Goal: Task Accomplishment & Management: Manage account settings

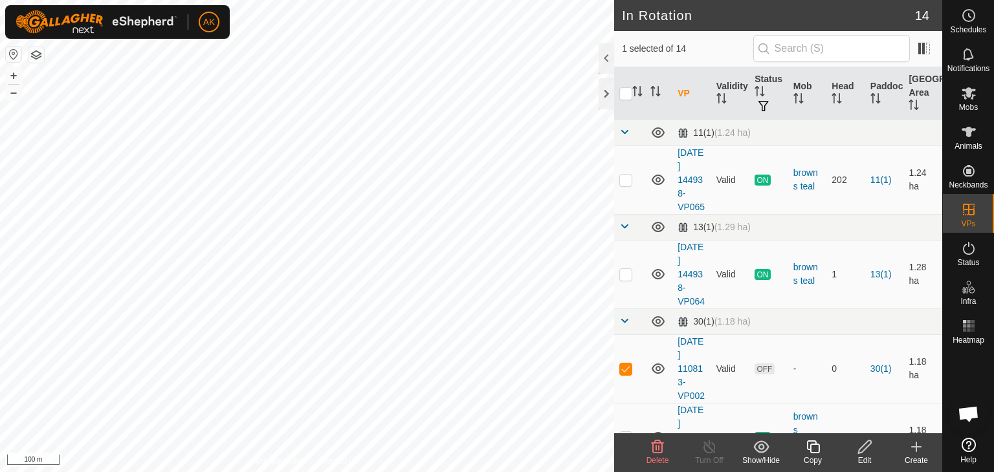
click at [658, 446] on icon at bounding box center [658, 447] width 16 height 16
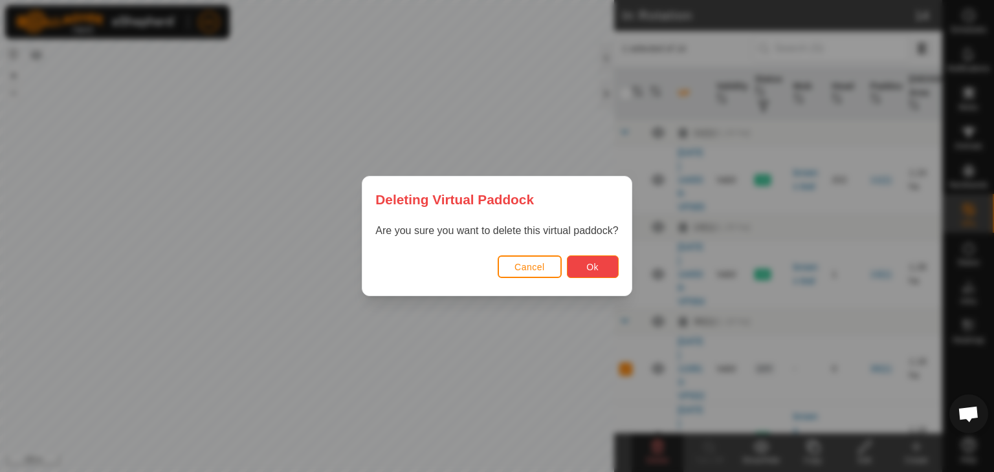
click at [591, 260] on button "Ok" at bounding box center [593, 267] width 52 height 23
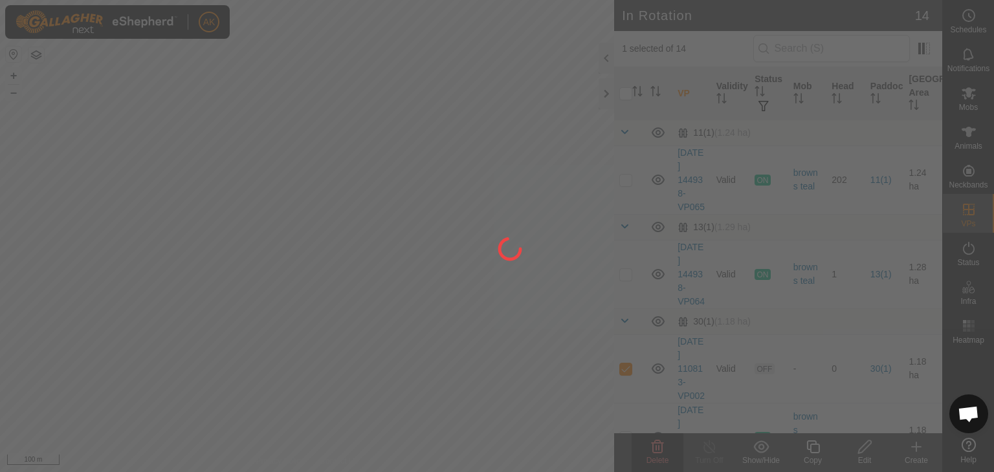
checkbox input "false"
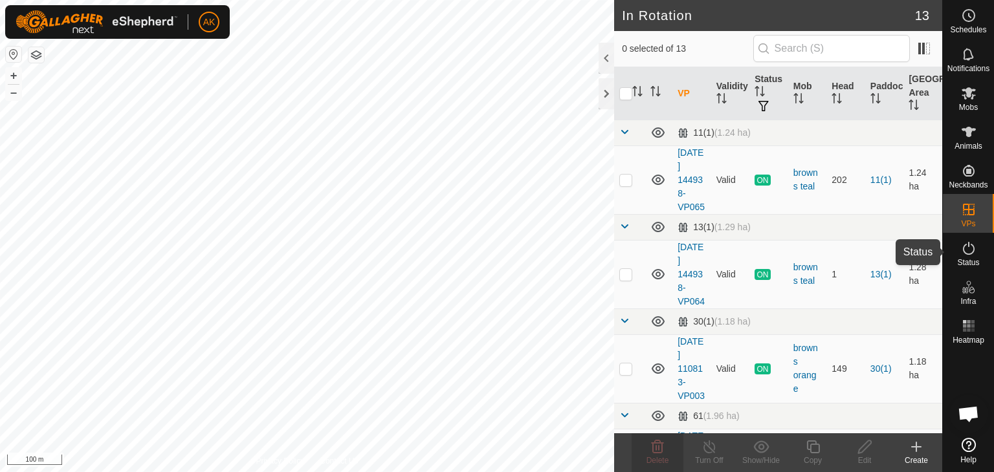
click at [971, 248] on icon at bounding box center [969, 249] width 16 height 16
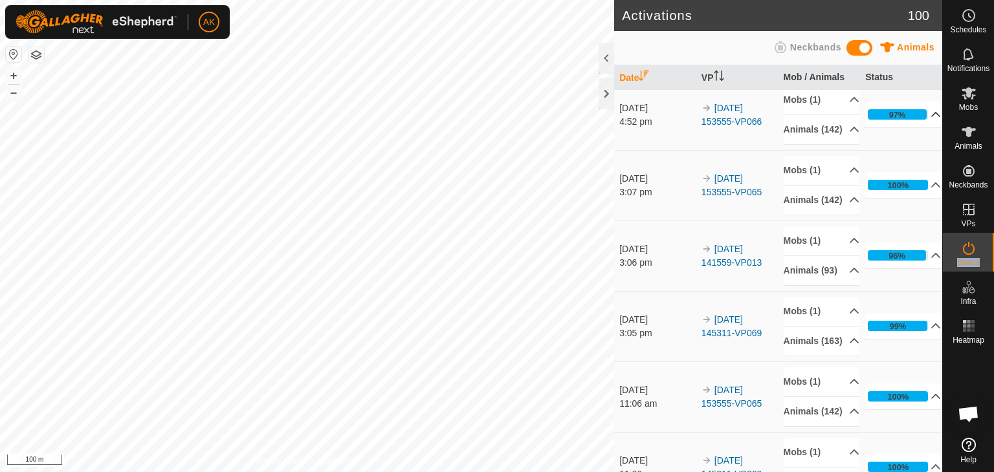
scroll to position [129, 0]
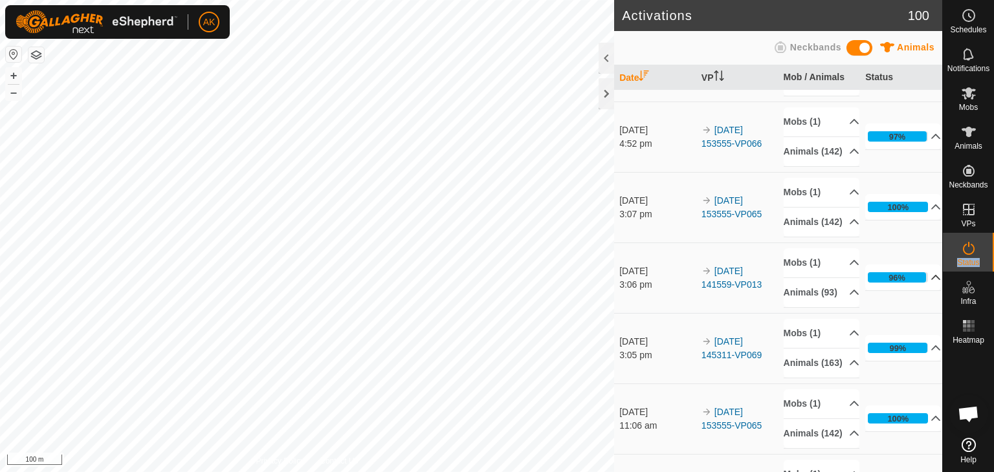
click at [932, 280] on icon at bounding box center [936, 277] width 9 height 5
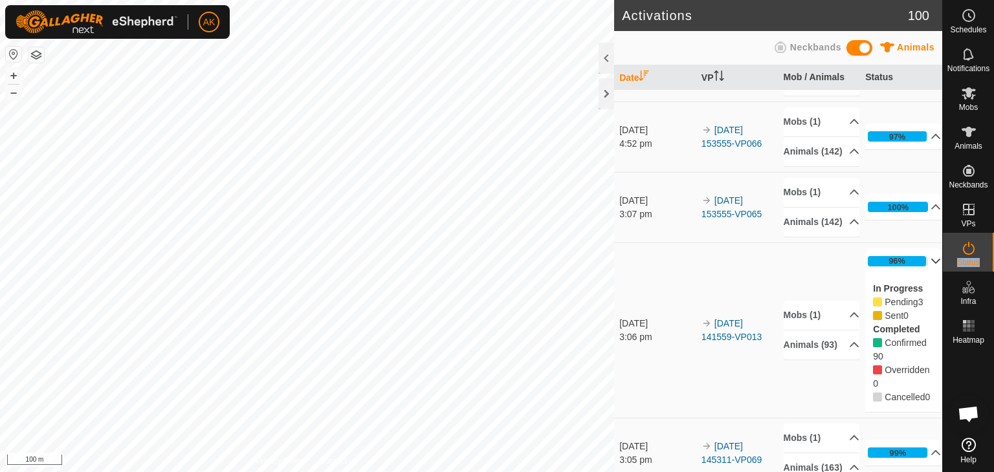
click at [918, 274] on p-accordion-header "96%" at bounding box center [903, 262] width 76 height 26
